Goal: Task Accomplishment & Management: Manage account settings

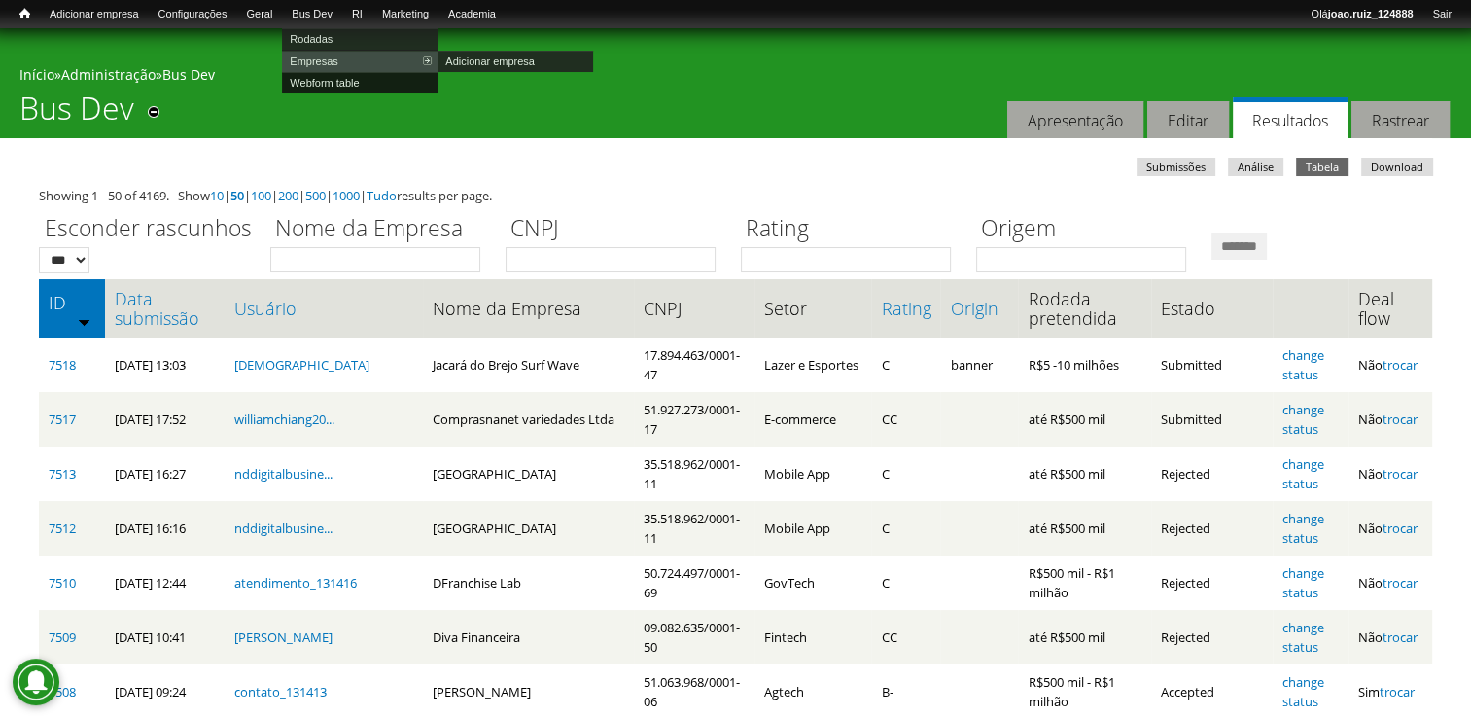
click at [349, 87] on link "Webform table" at bounding box center [360, 82] width 156 height 21
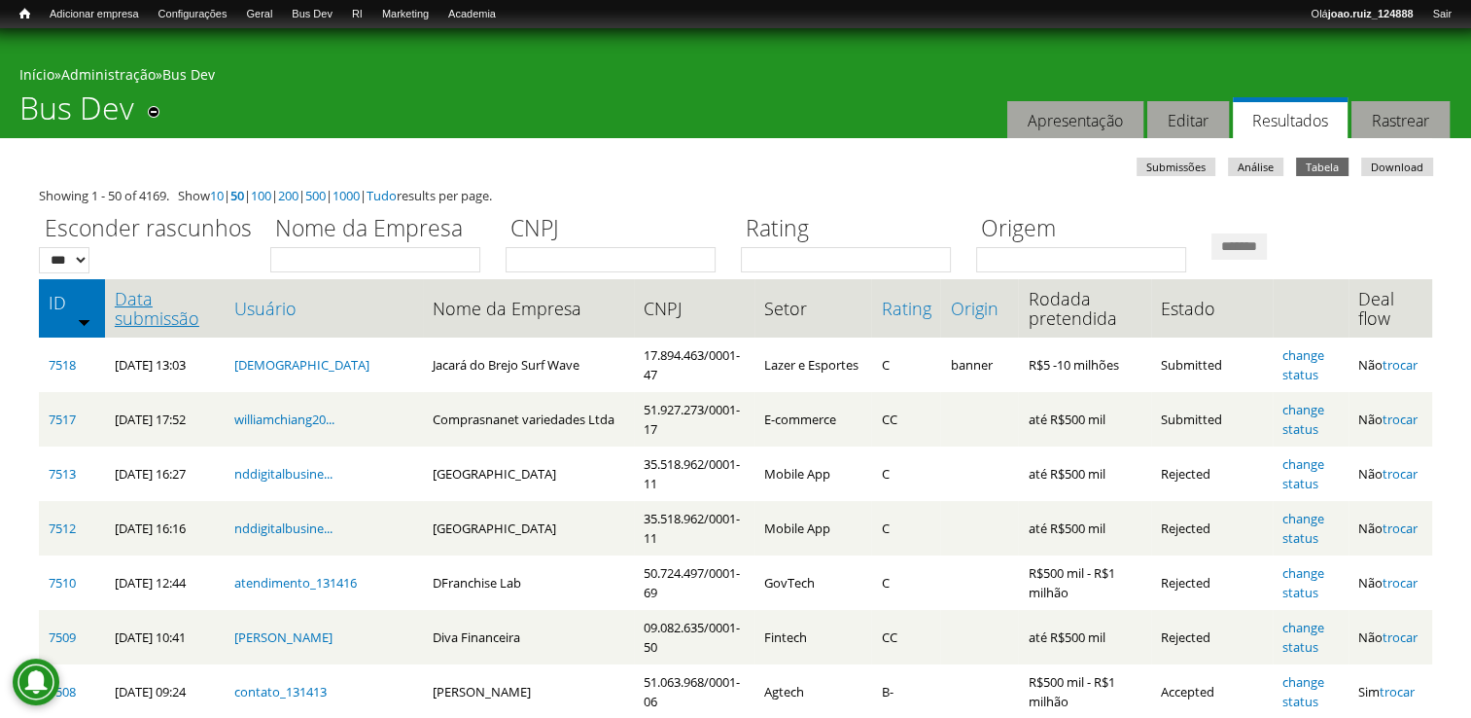
click at [136, 295] on link "Data submissão" at bounding box center [165, 308] width 101 height 39
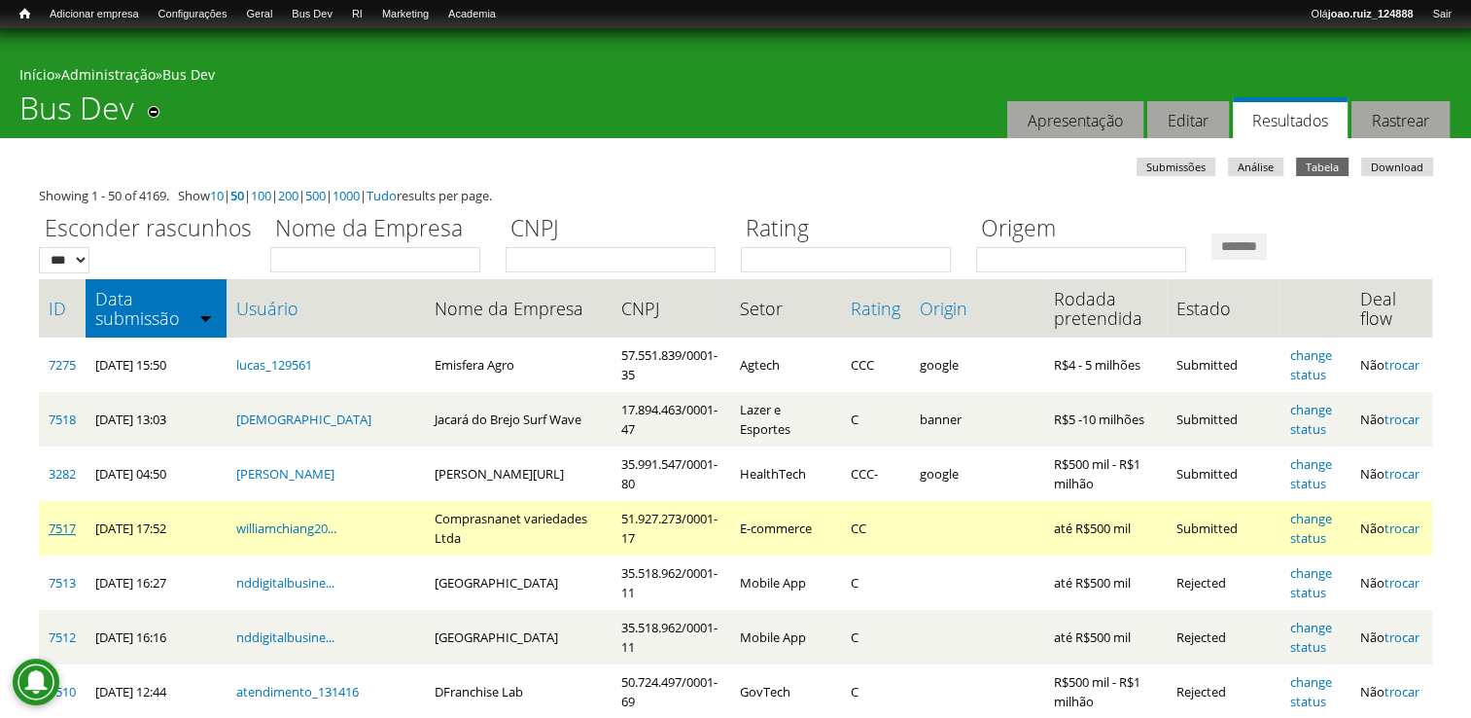
click at [54, 533] on link "7517" at bounding box center [62, 528] width 27 height 18
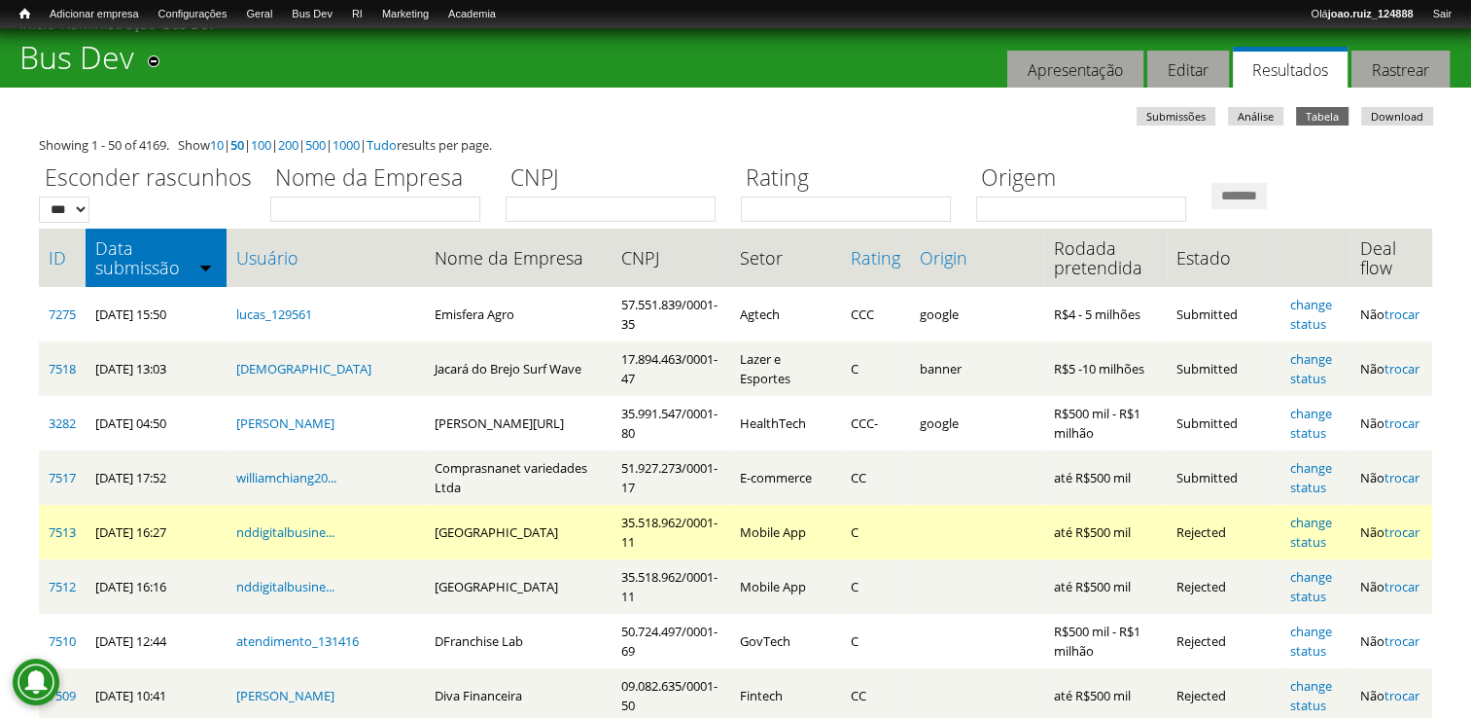
scroll to position [97, 0]
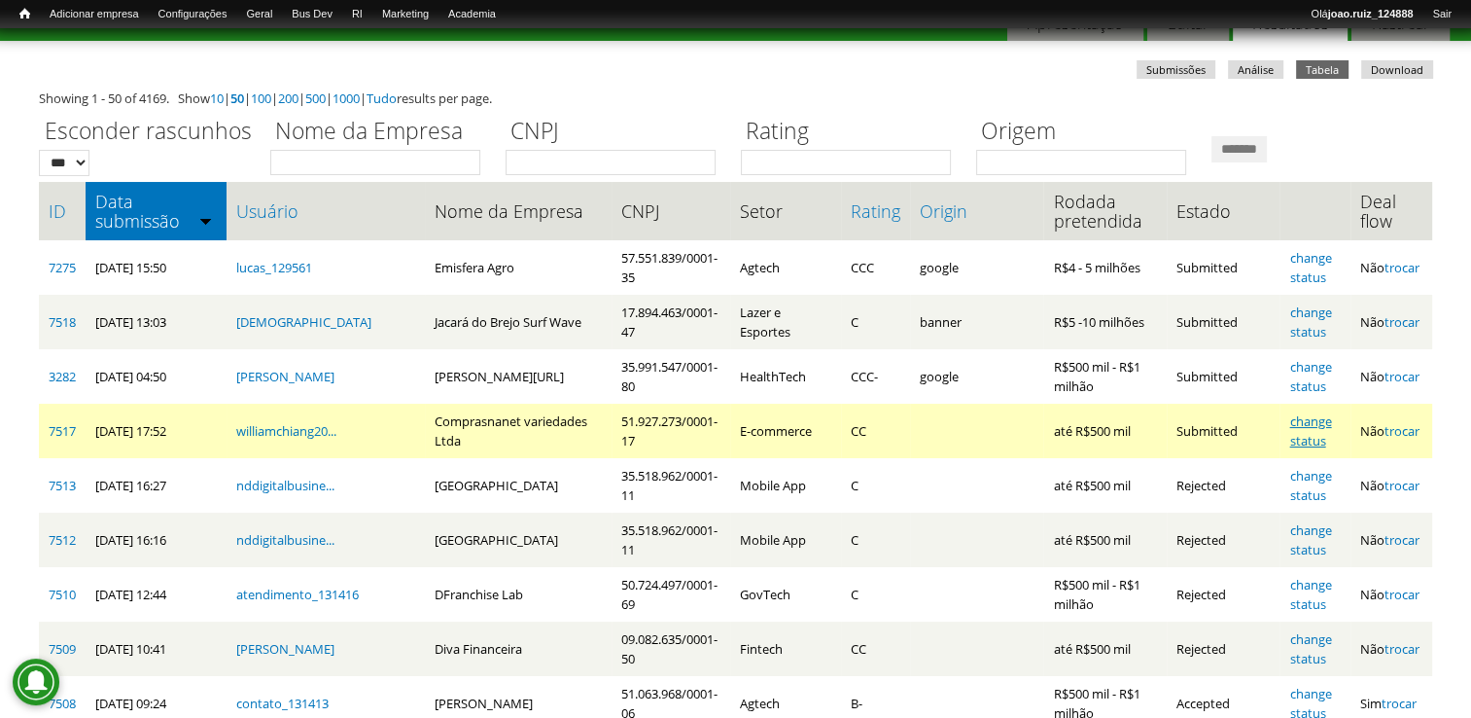
click at [1310, 420] on link "change status" at bounding box center [1311, 430] width 42 height 37
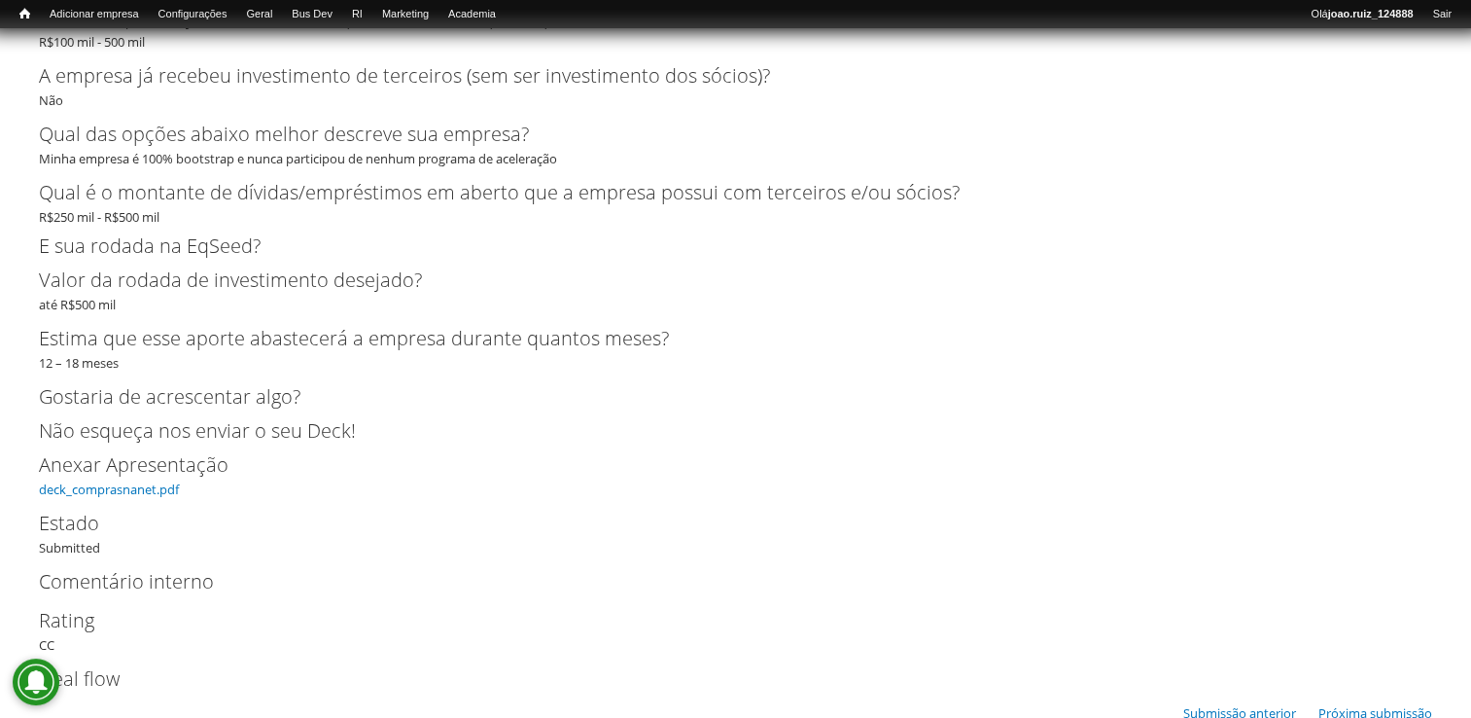
scroll to position [5147, 0]
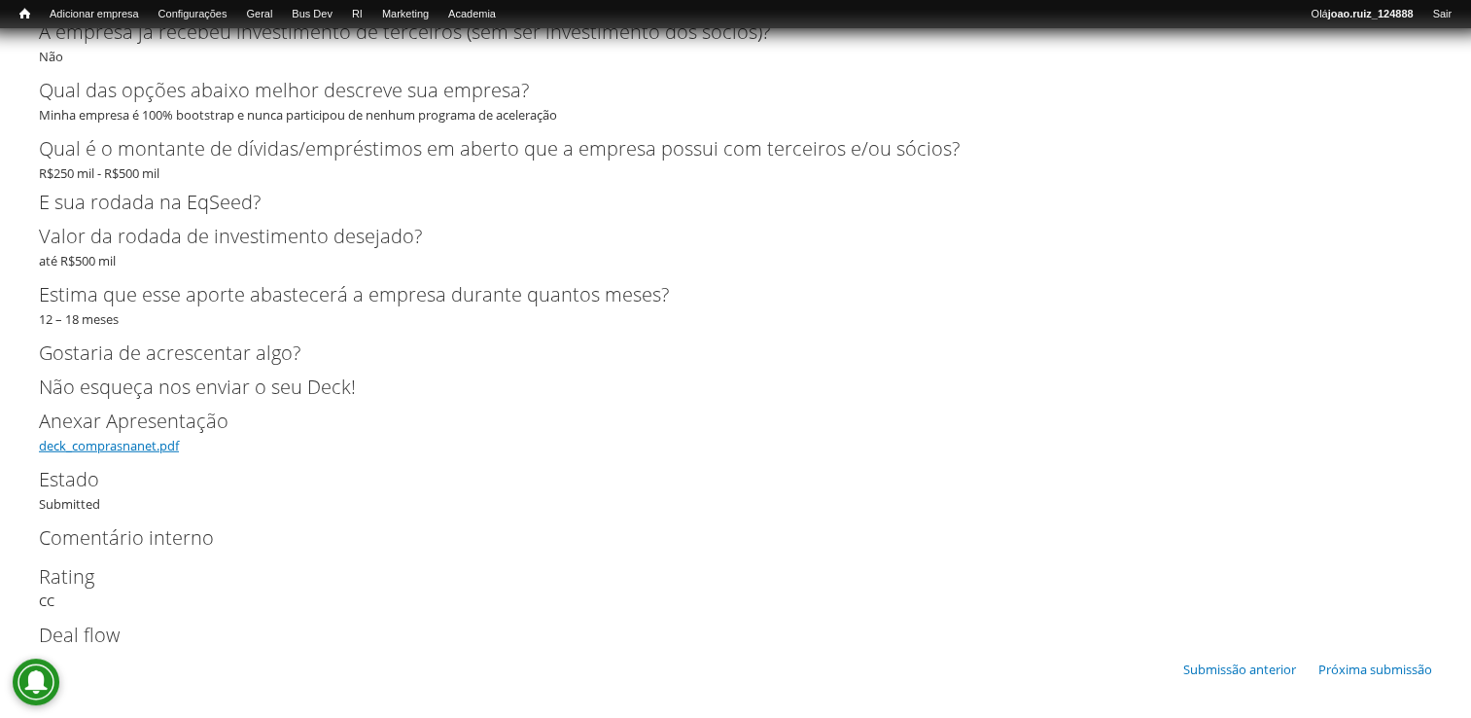
click at [142, 444] on link "deck_comprasnanet.pdf" at bounding box center [109, 446] width 140 height 18
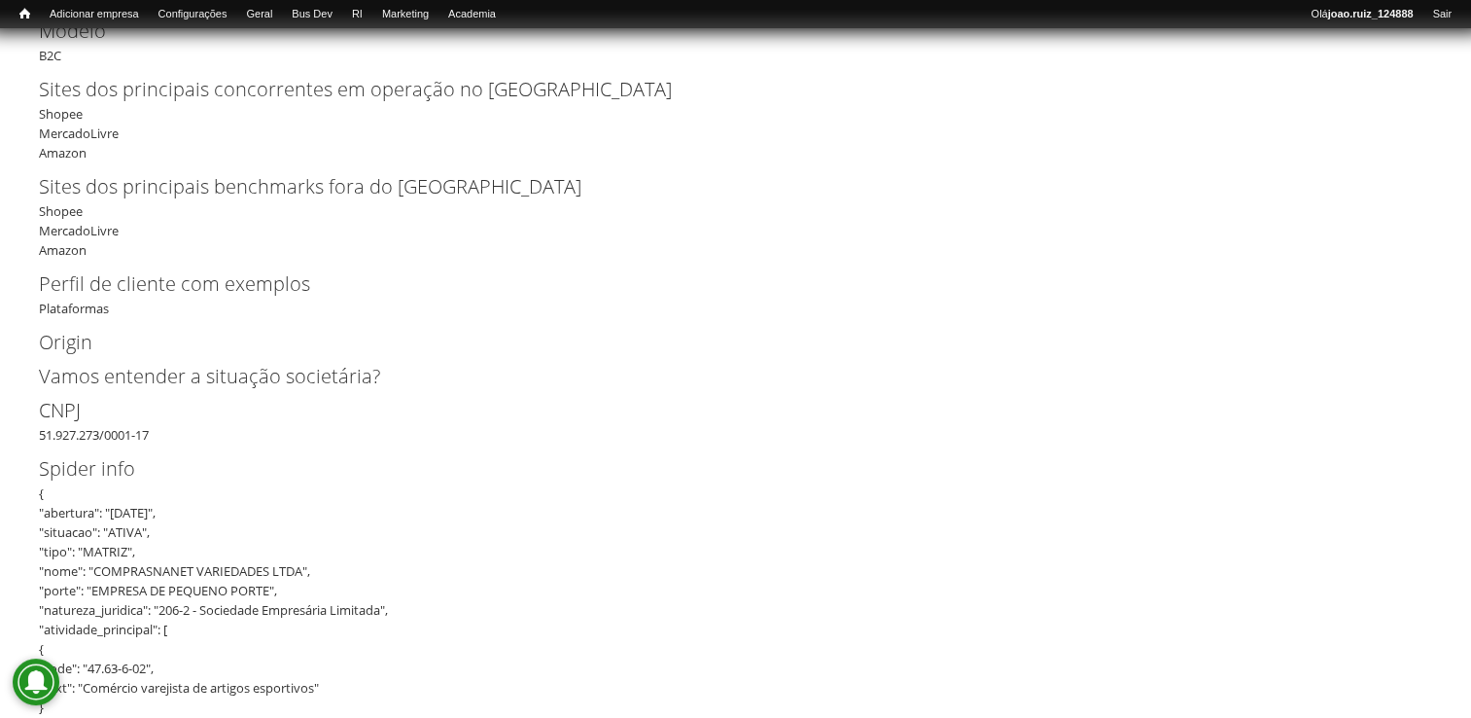
scroll to position [89, 0]
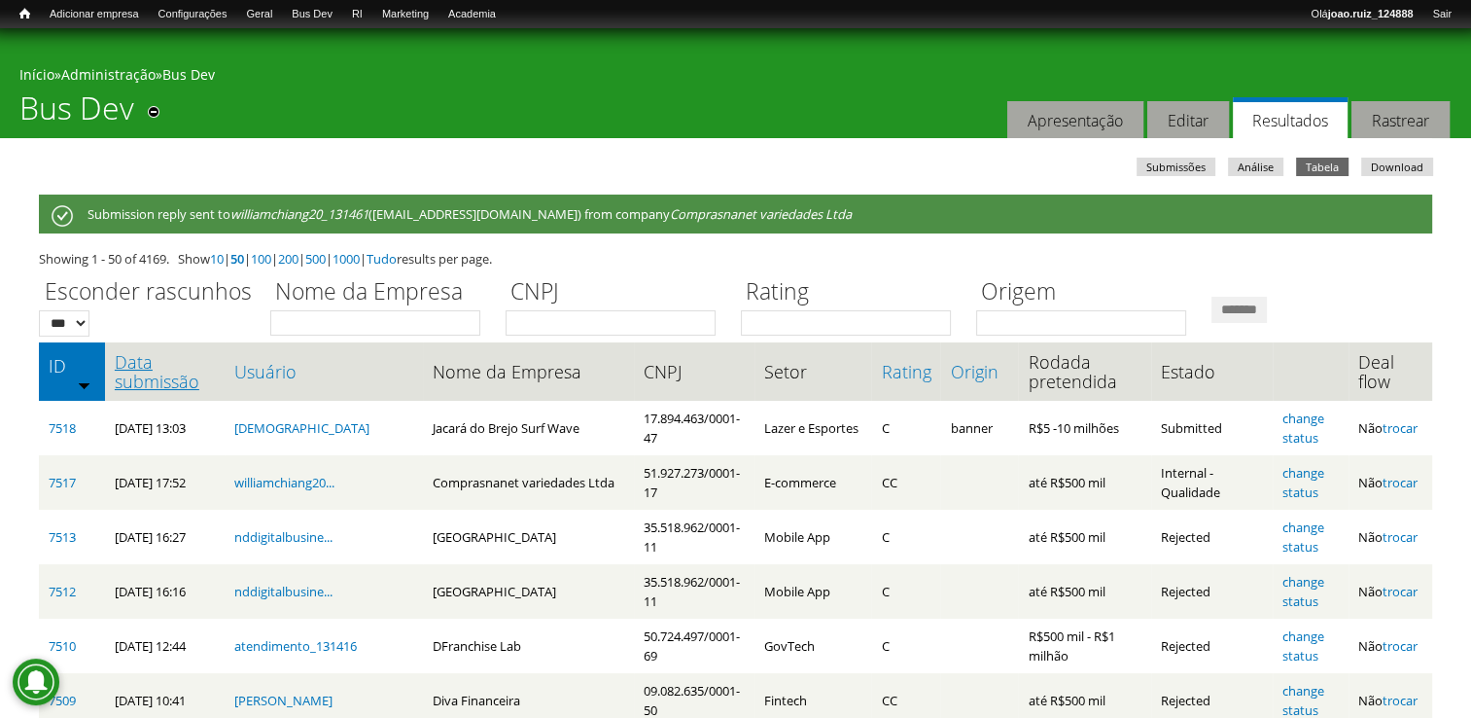
click at [150, 371] on link "Data submissão" at bounding box center [165, 371] width 101 height 39
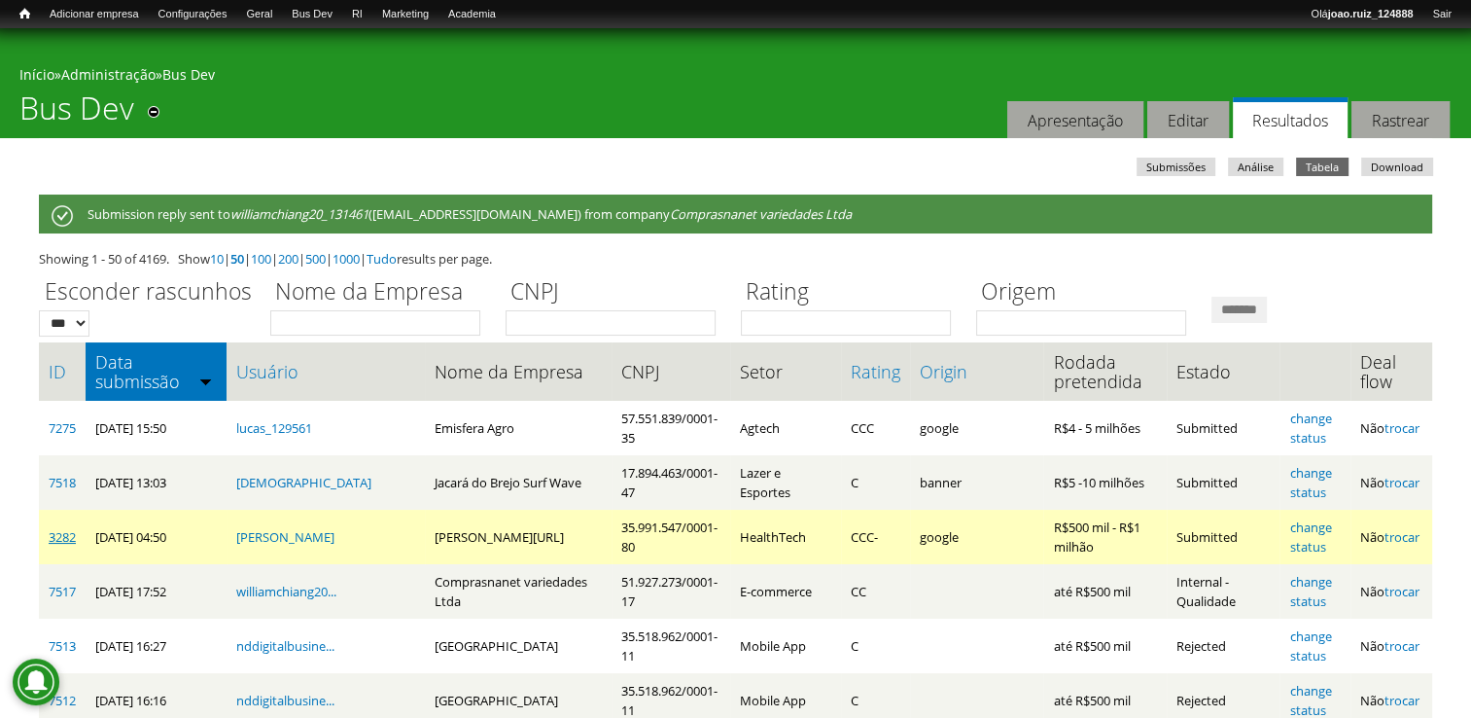
click at [61, 539] on link "3282" at bounding box center [62, 537] width 27 height 18
click at [1326, 523] on link "change status" at bounding box center [1311, 536] width 42 height 37
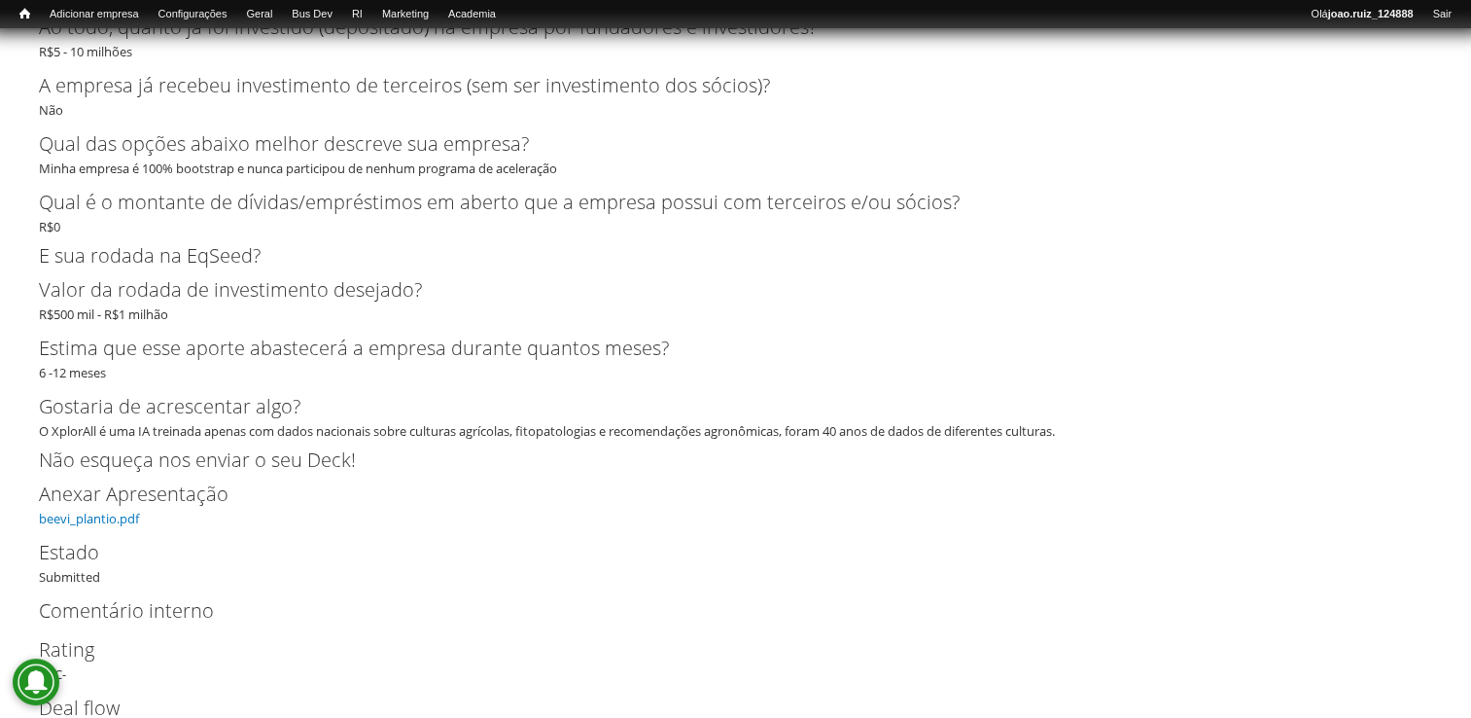
scroll to position [3962, 0]
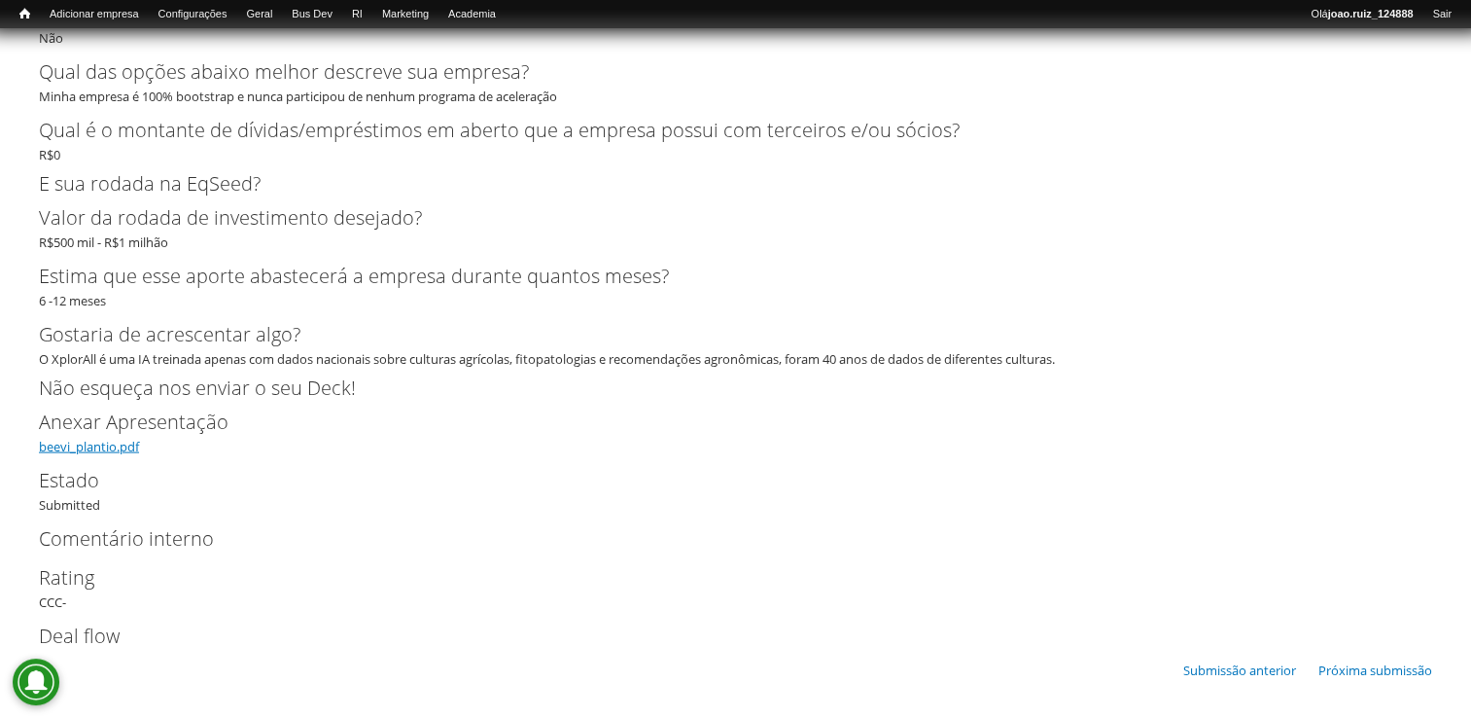
click at [106, 445] on link "beevi_plantio.pdf" at bounding box center [89, 447] width 100 height 18
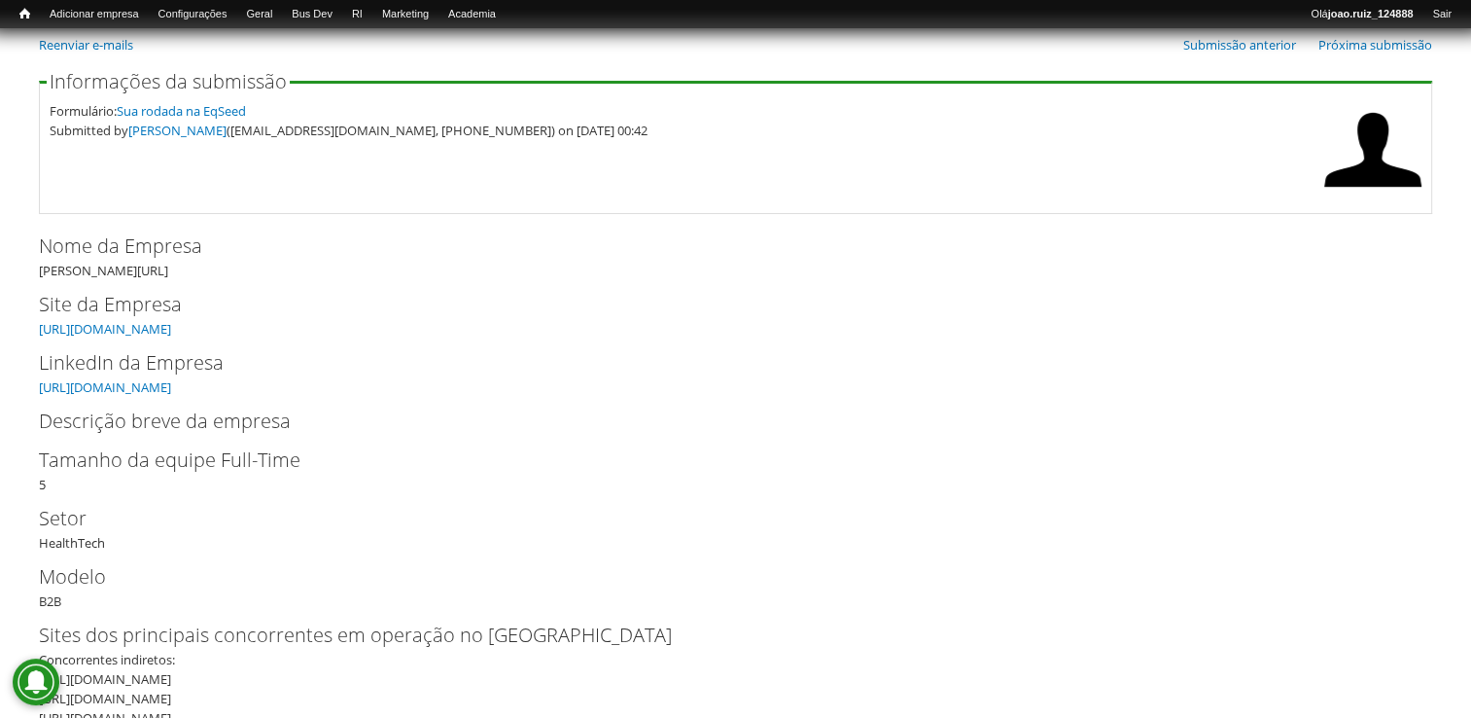
scroll to position [0, 0]
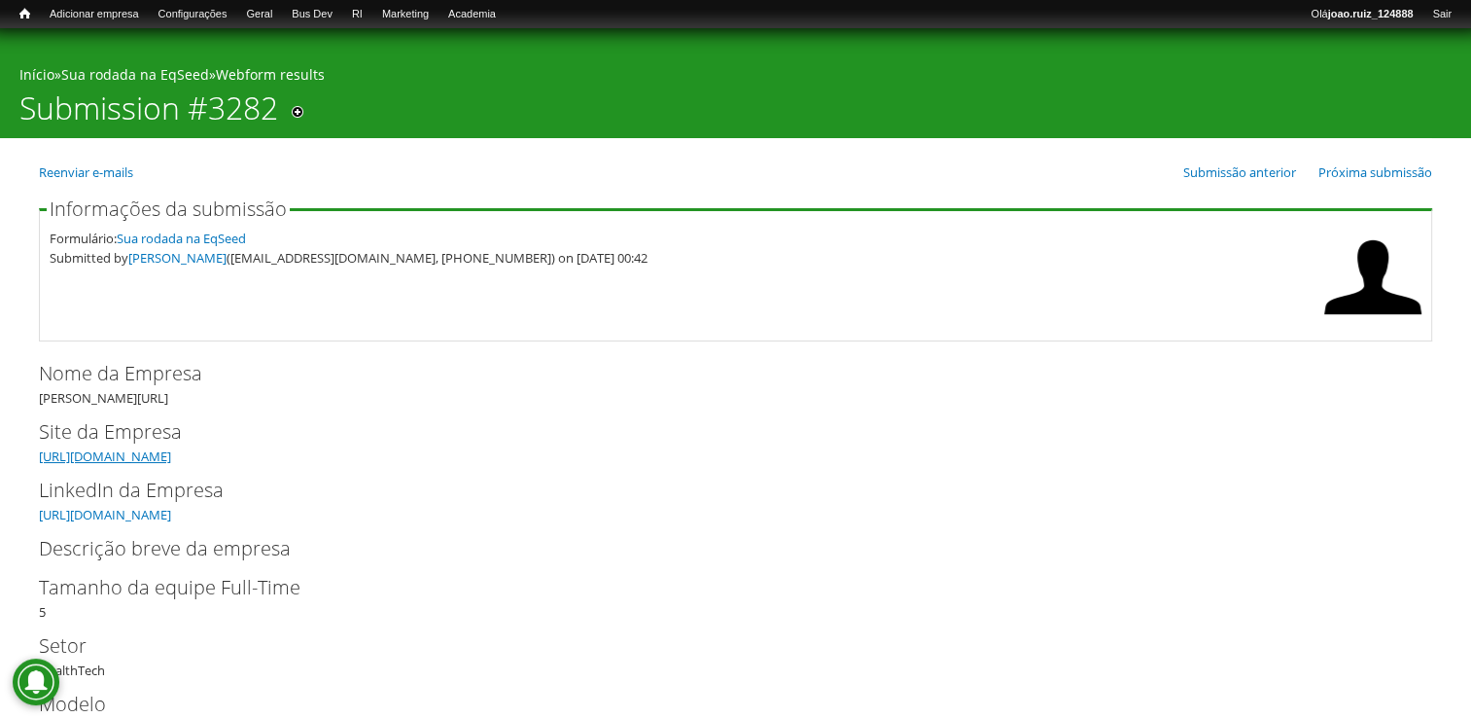
click at [162, 460] on link "[URL][DOMAIN_NAME]" at bounding box center [105, 456] width 132 height 18
click at [171, 511] on link "https://www.linkedin.com/company/91066539/admin/?feedType=following" at bounding box center [105, 515] width 132 height 18
click at [171, 449] on link "https://www.marieai.com.br/" at bounding box center [105, 456] width 132 height 18
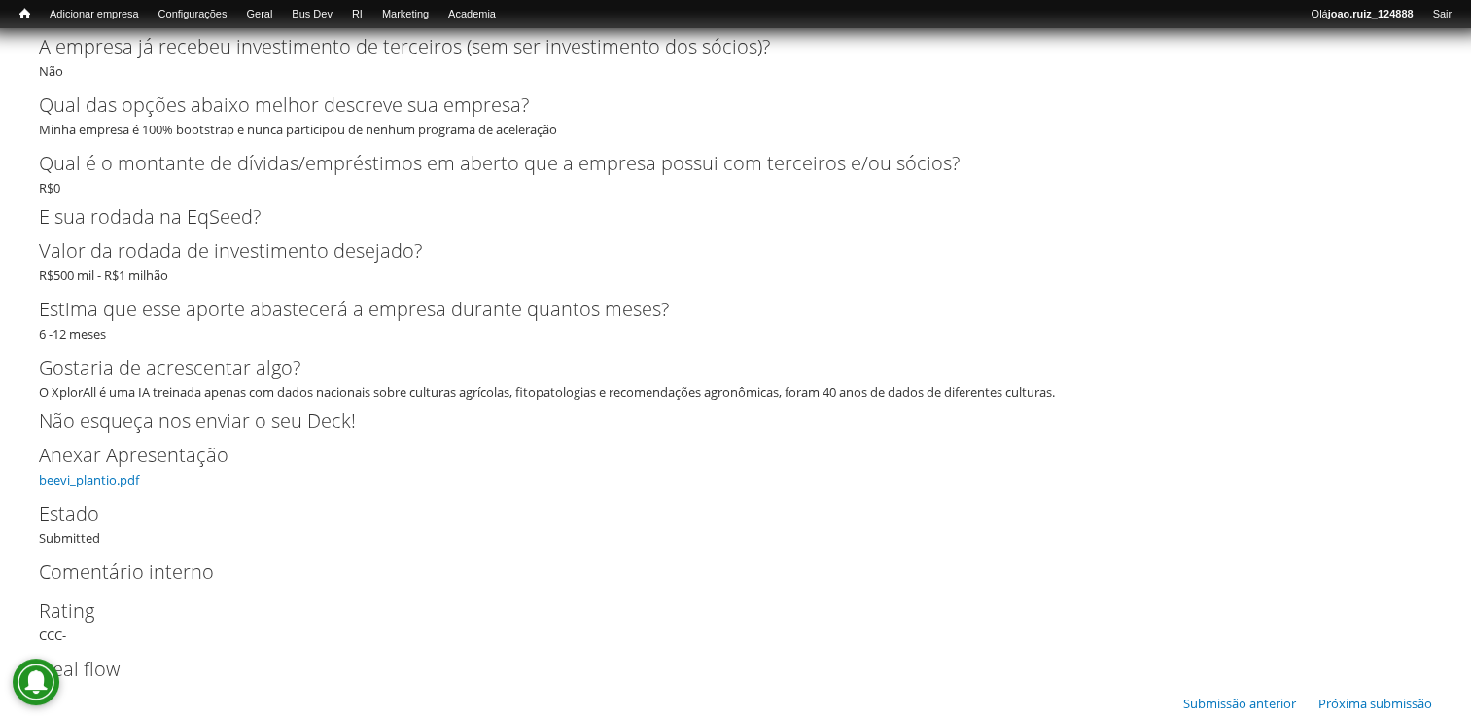
scroll to position [3962, 0]
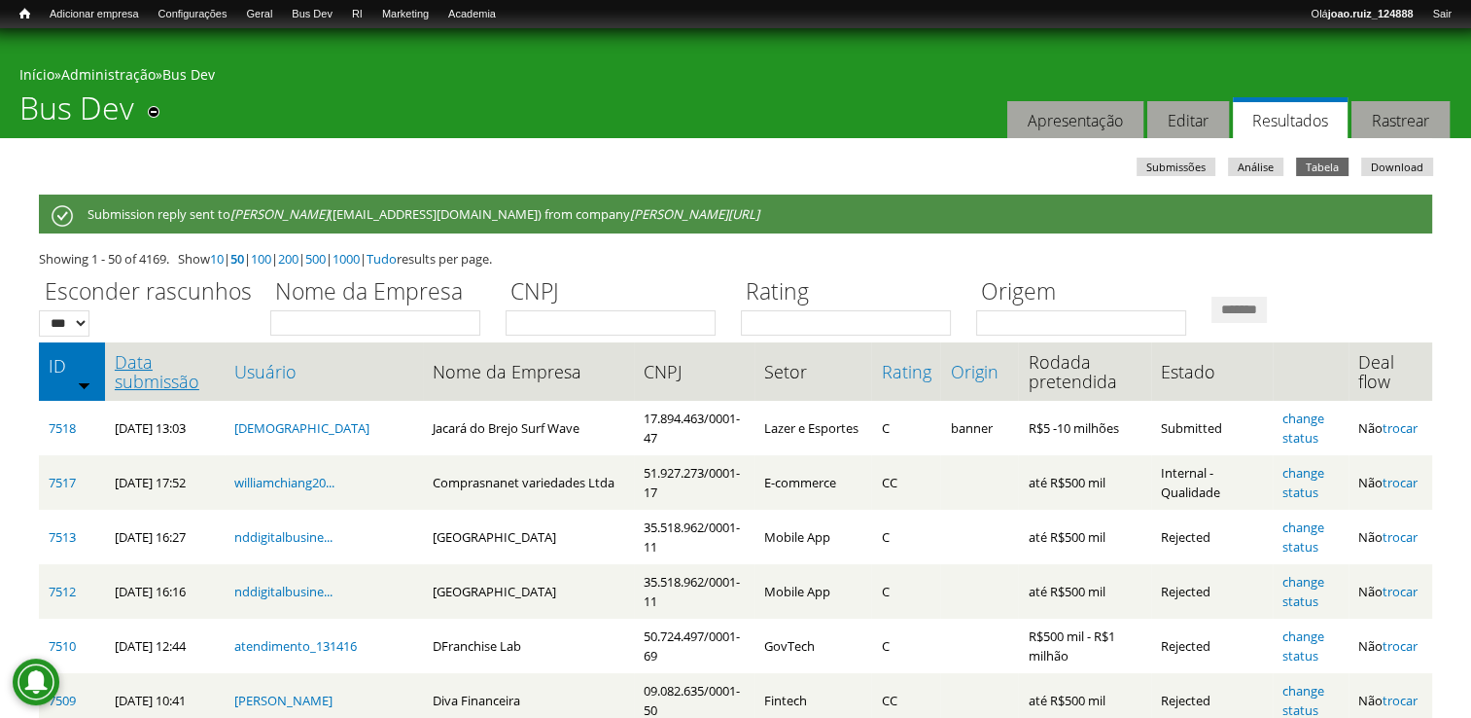
click at [167, 380] on link "Data submissão" at bounding box center [165, 371] width 101 height 39
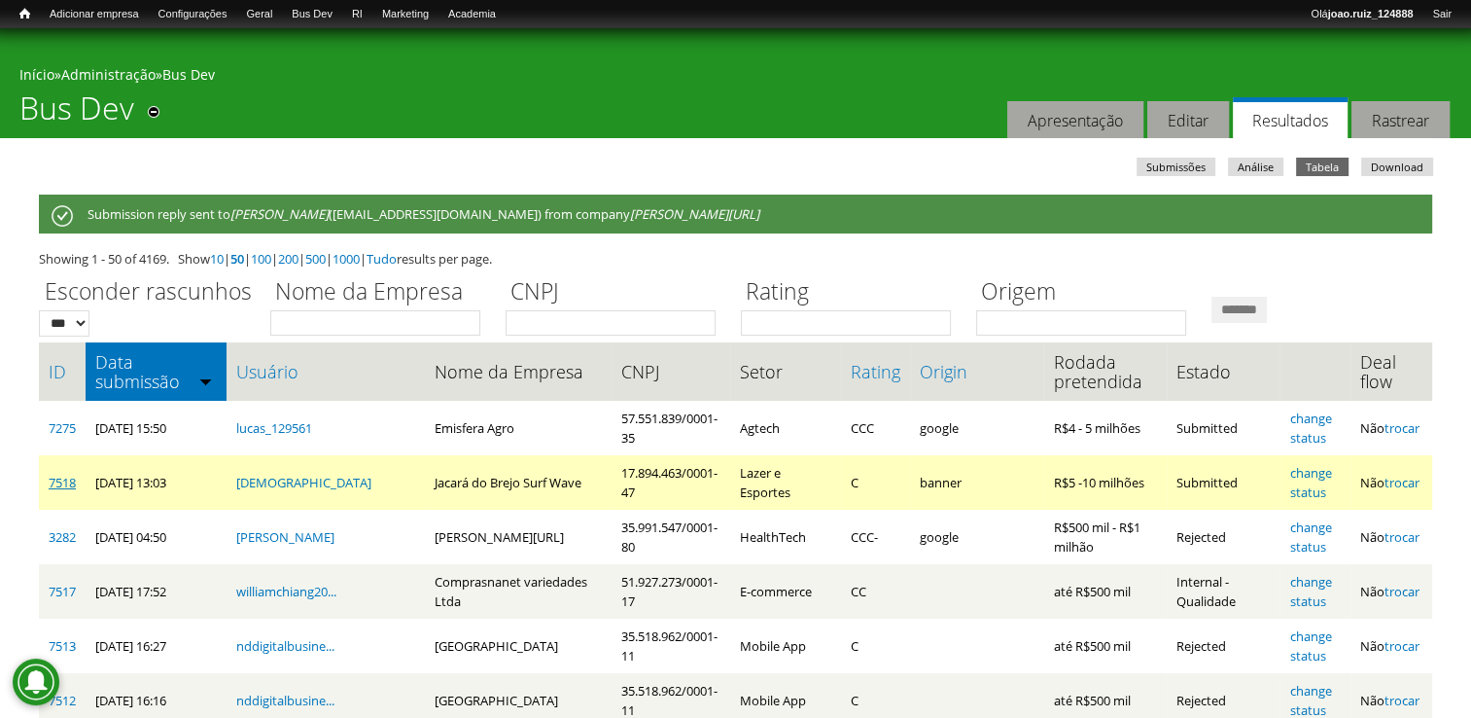
click at [66, 482] on link "7518" at bounding box center [62, 483] width 27 height 18
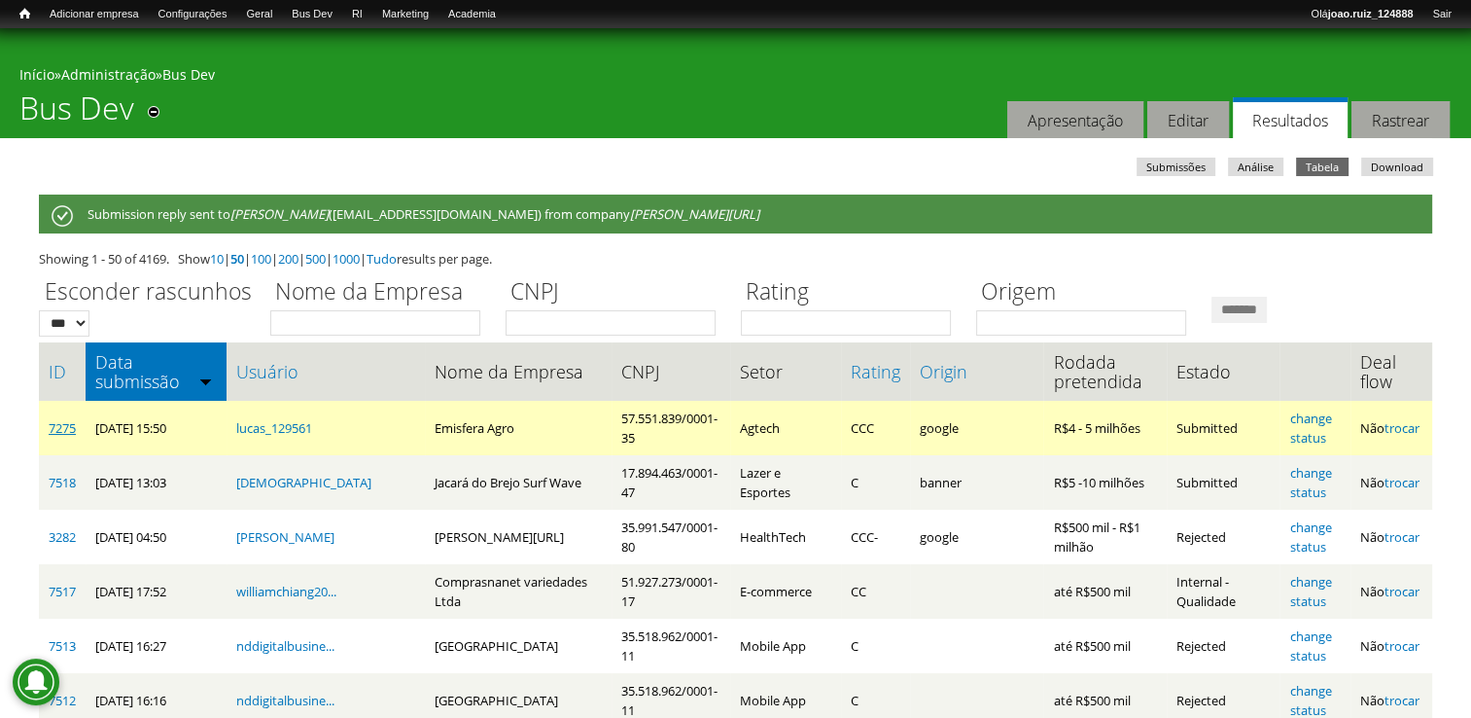
click at [56, 427] on link "7275" at bounding box center [62, 428] width 27 height 18
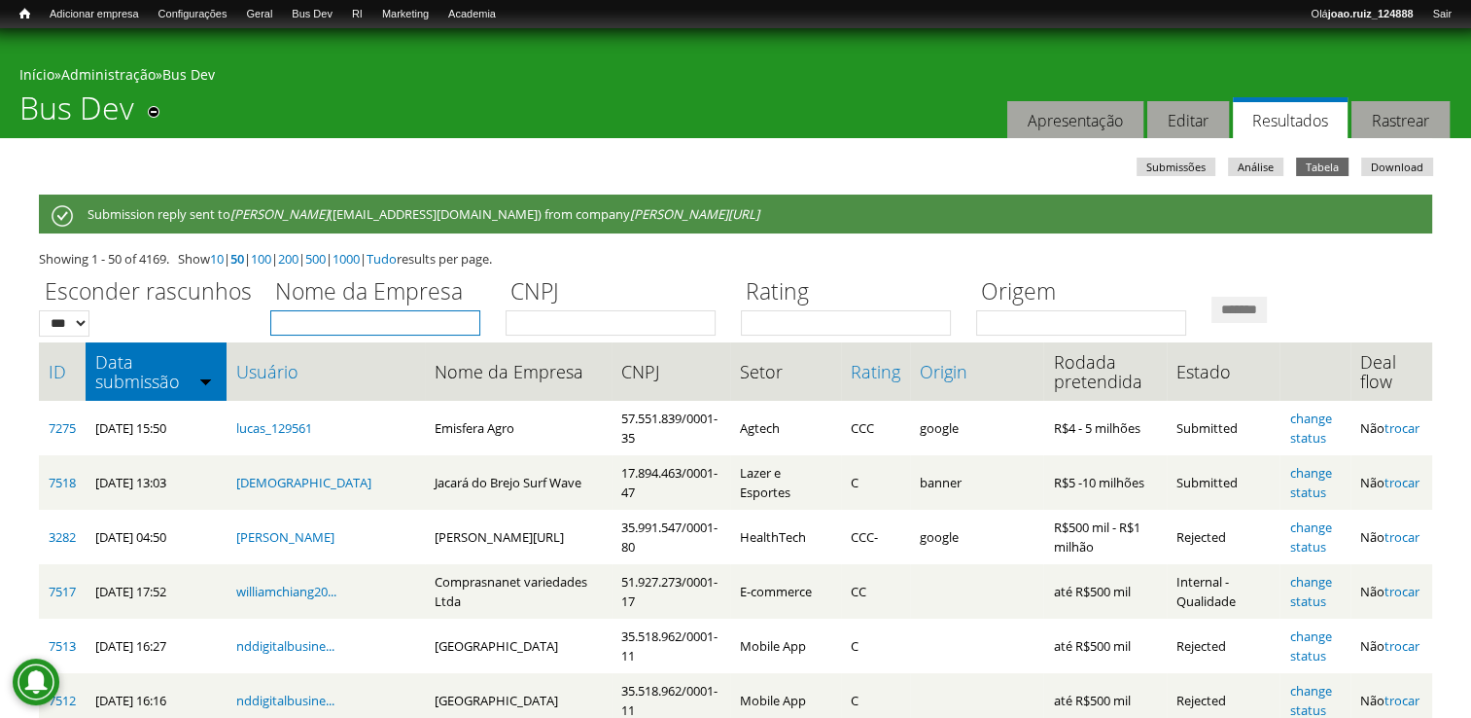
click at [309, 333] on input "Nome da Empresa" at bounding box center [375, 322] width 210 height 25
type input "****"
click at [1267, 317] on input "*******" at bounding box center [1239, 310] width 55 height 26
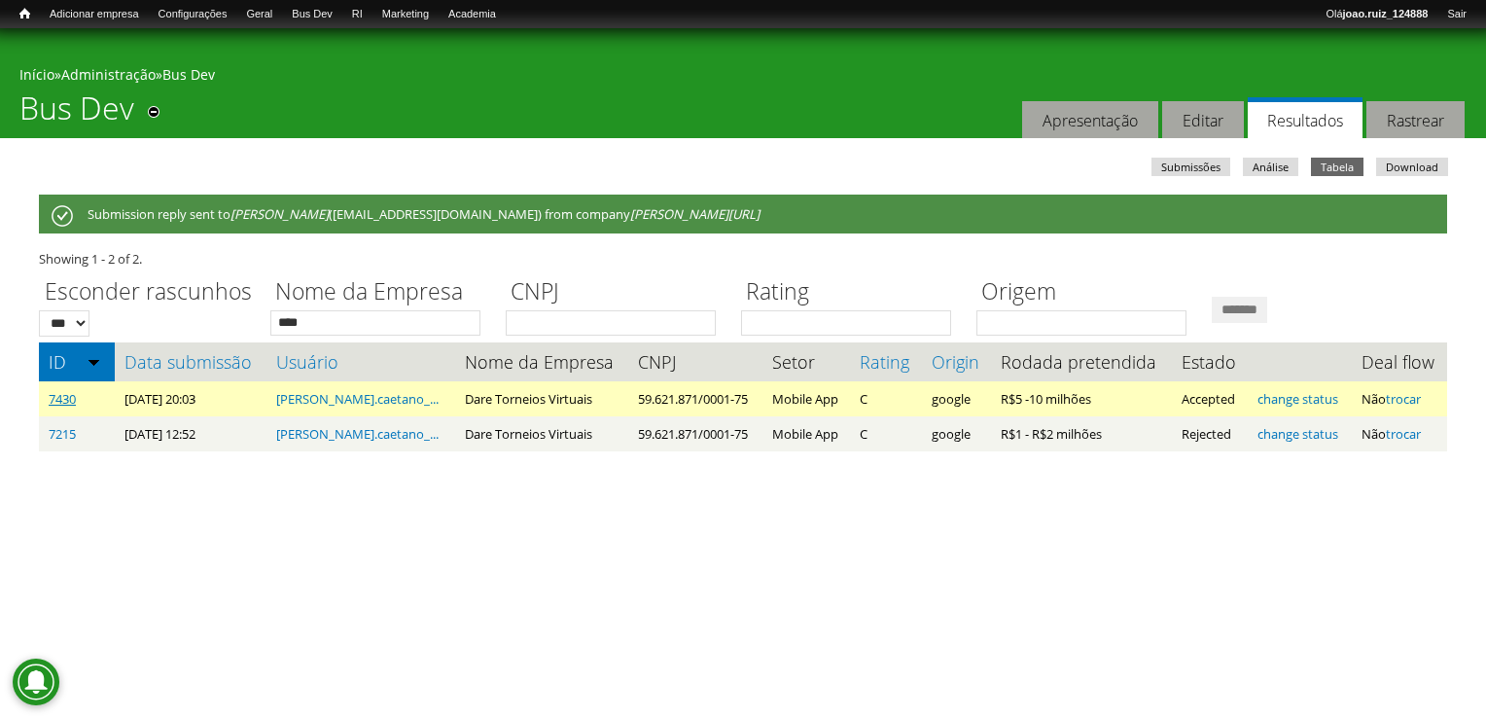
click at [66, 400] on link "7430" at bounding box center [62, 399] width 27 height 18
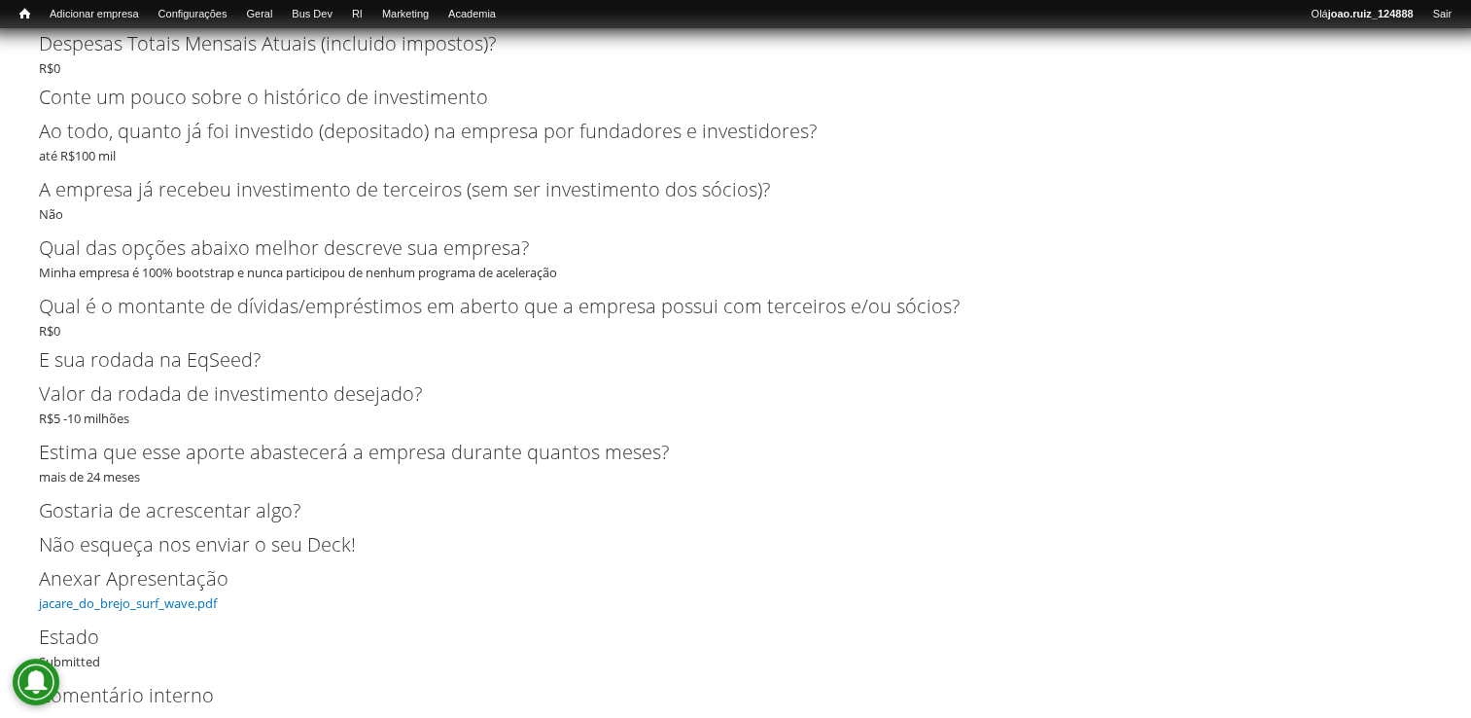
scroll to position [3845, 0]
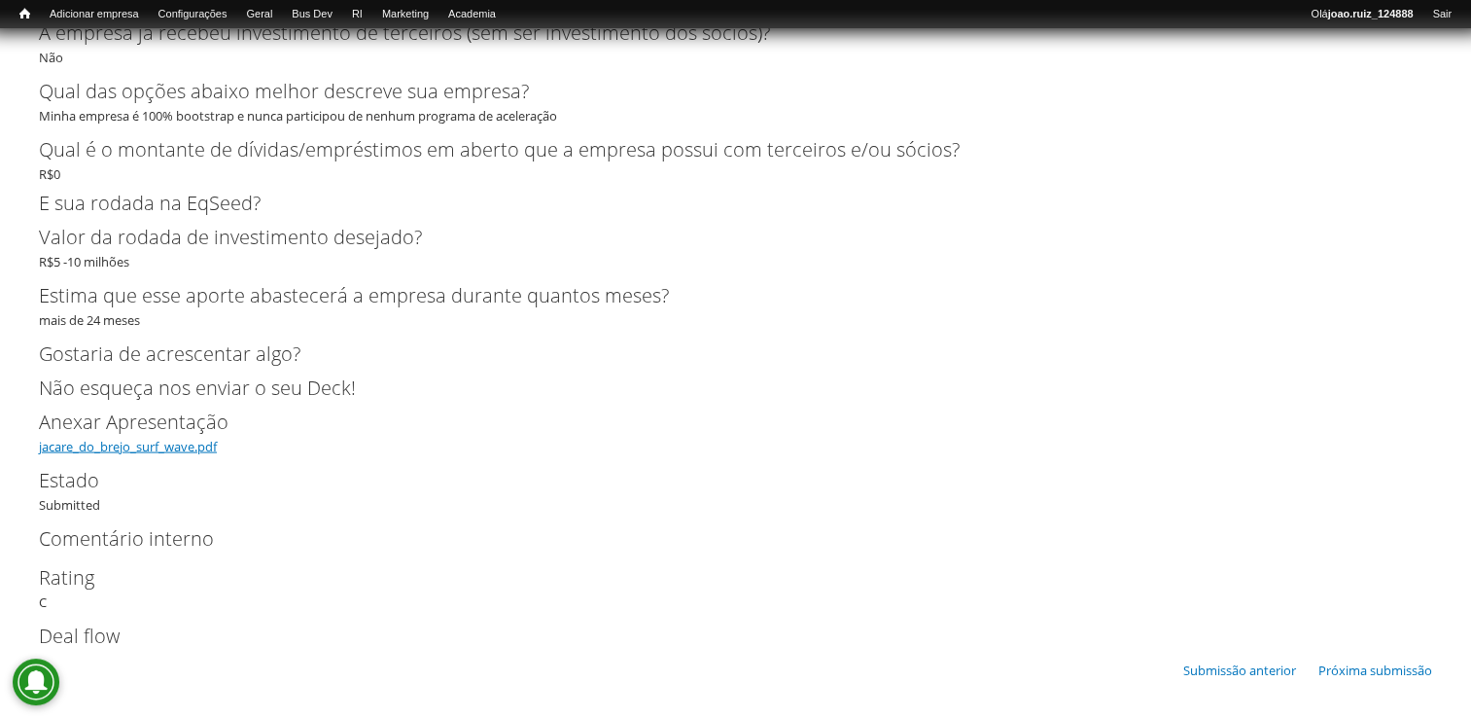
click at [142, 448] on link "jacare_do_brejo_surf_wave.pdf" at bounding box center [128, 447] width 178 height 18
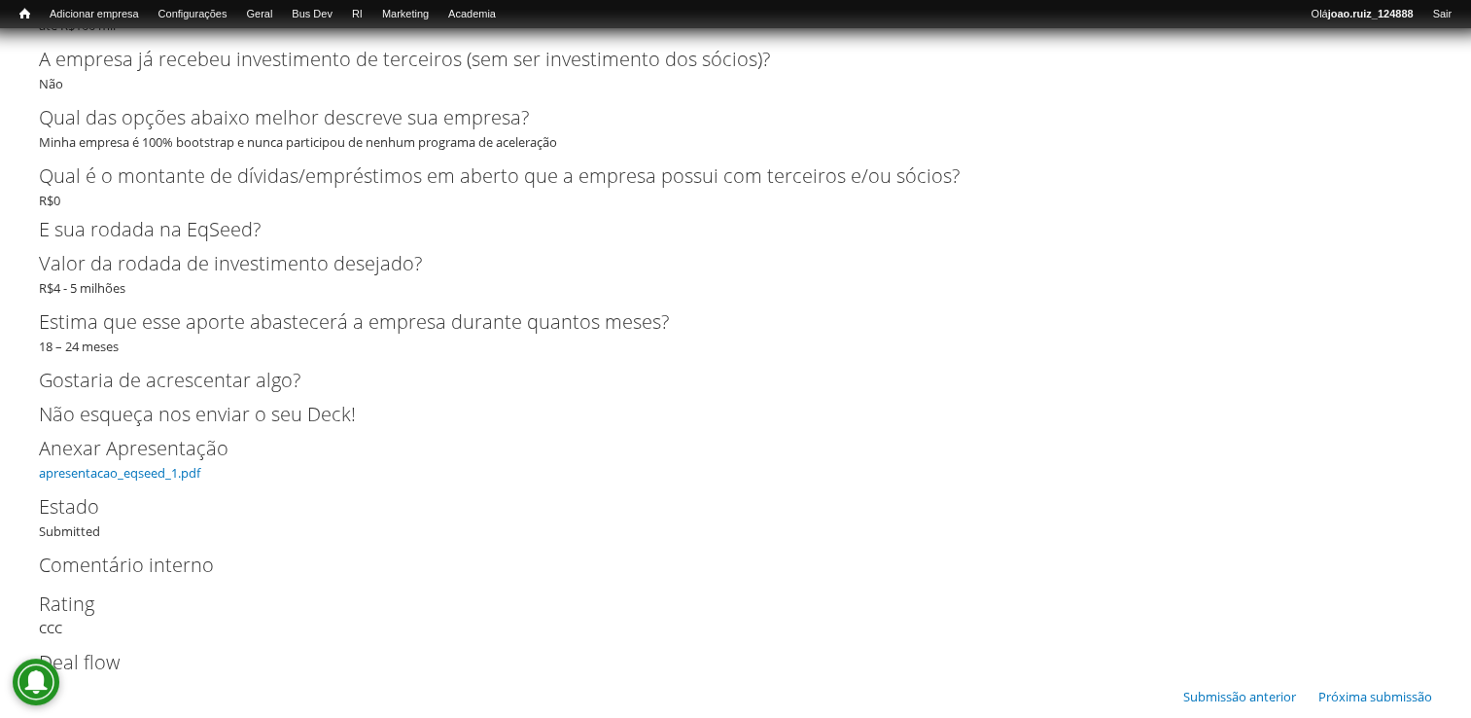
scroll to position [4407, 0]
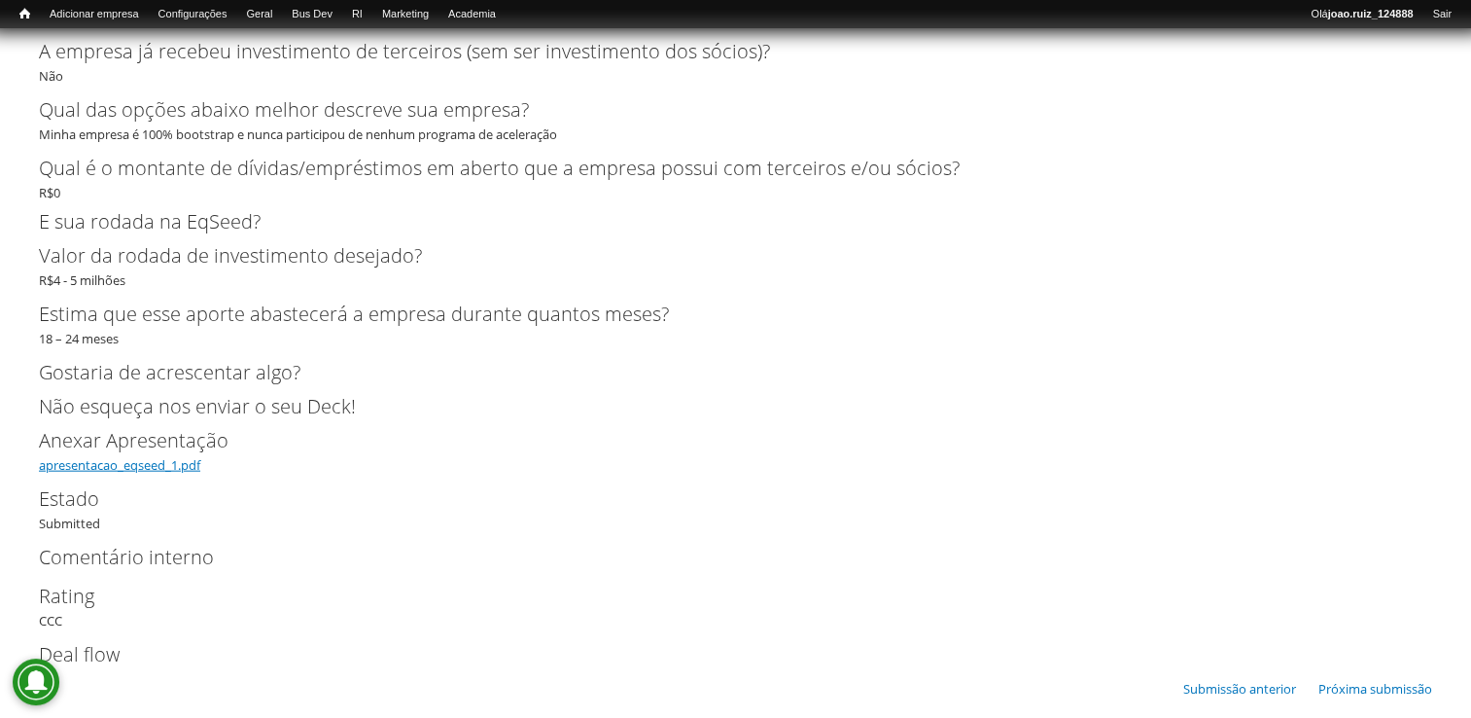
click at [169, 456] on link "apresentacao_eqseed_1.pdf" at bounding box center [119, 465] width 161 height 18
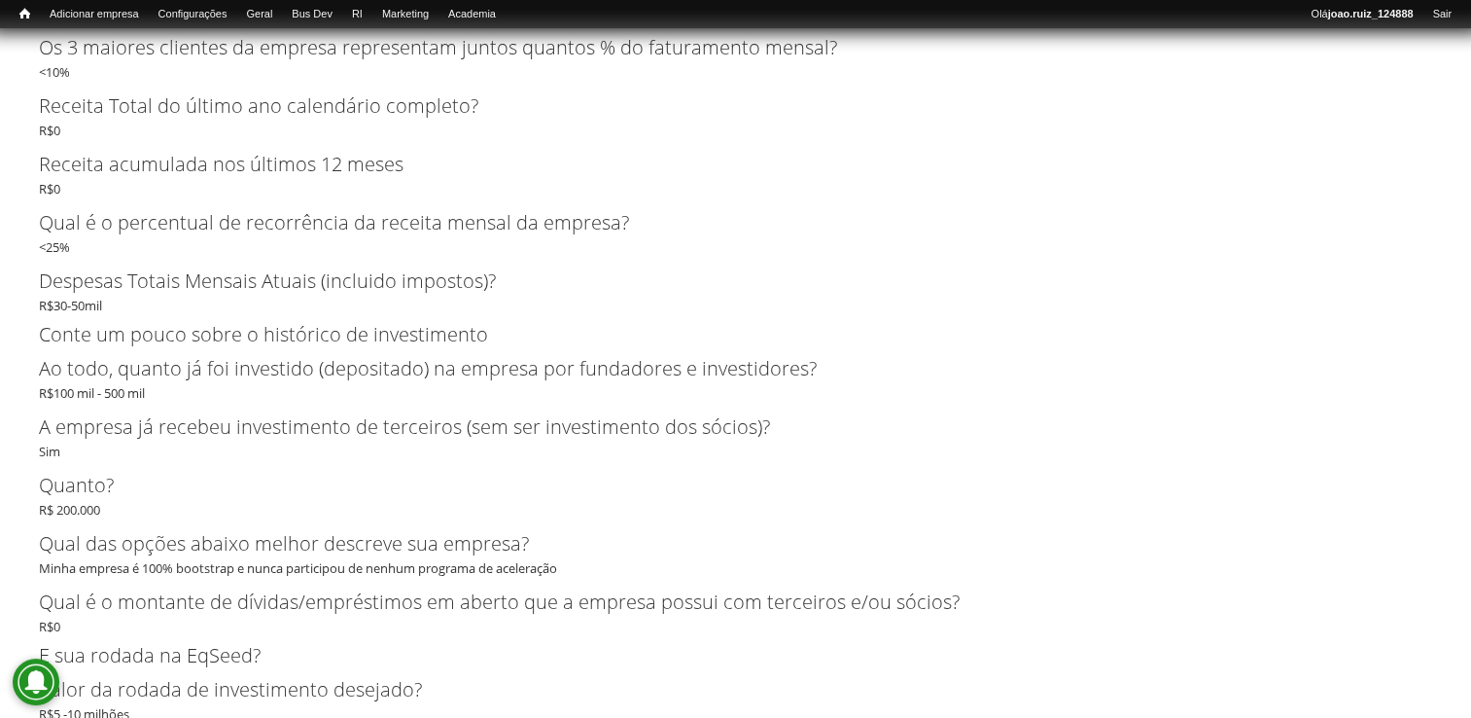
scroll to position [5332, 0]
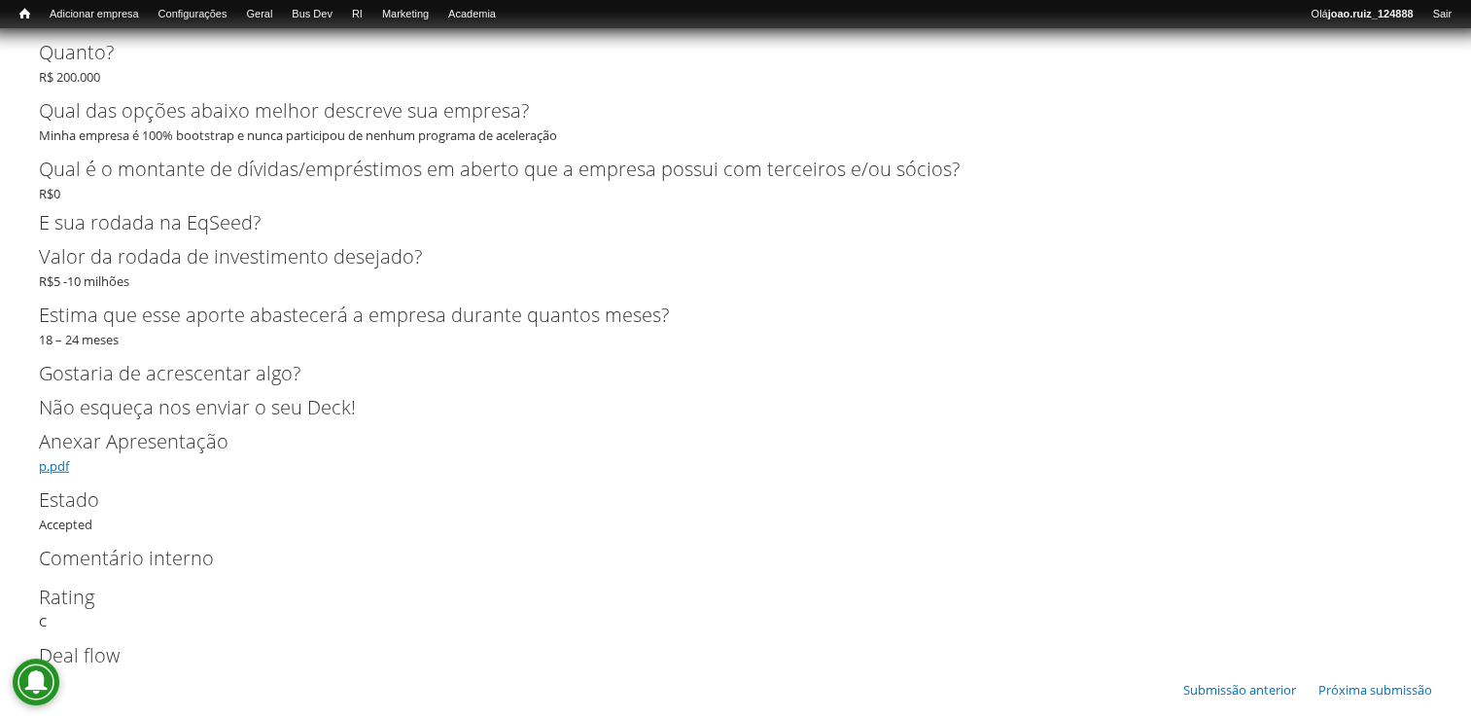
click at [63, 457] on link "p.pdf" at bounding box center [54, 466] width 30 height 18
